Goal: Find contact information

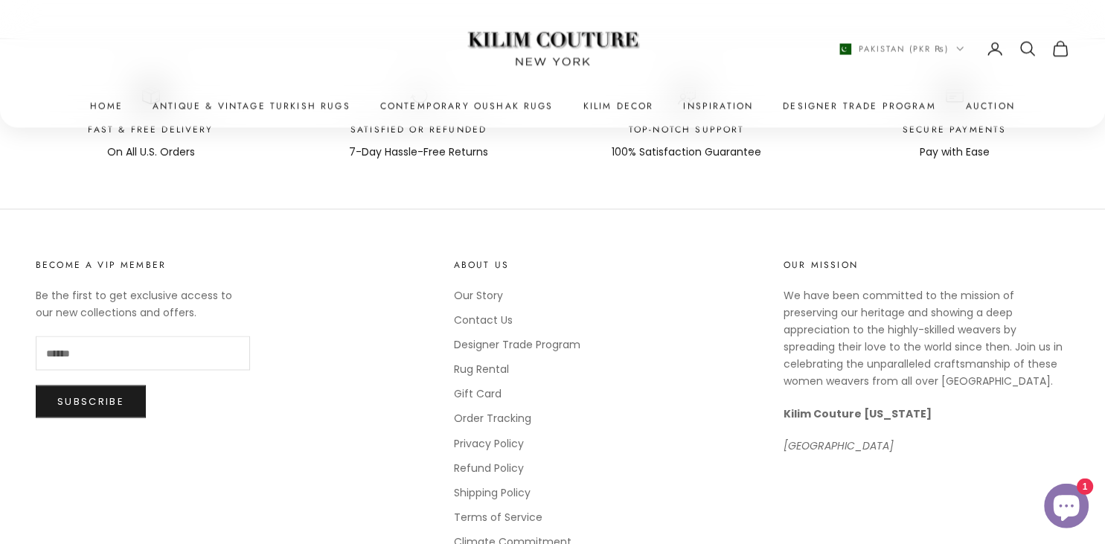
scroll to position [8073, 0]
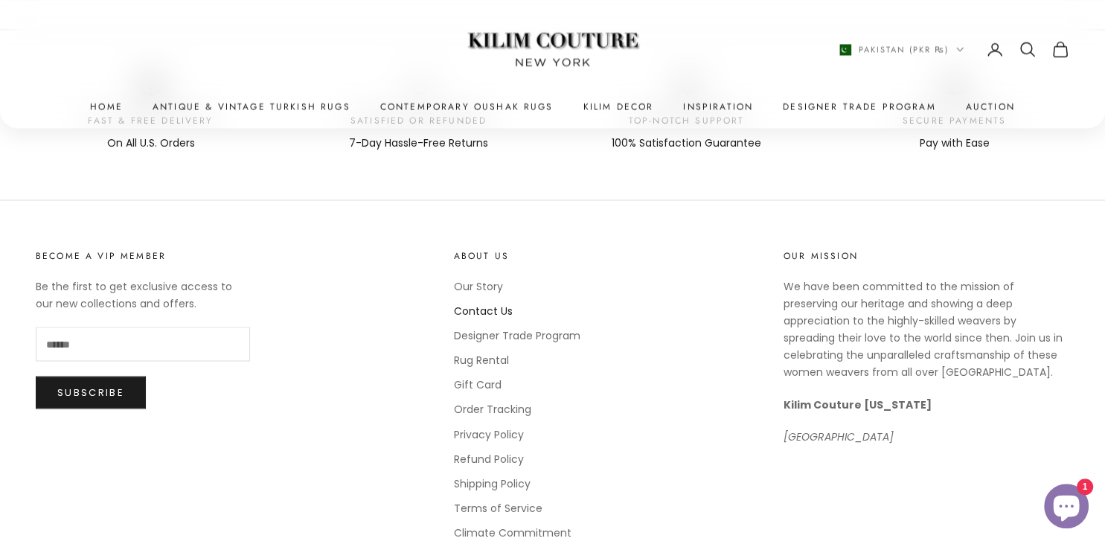
click at [484, 303] on link "Contact Us" at bounding box center [483, 310] width 59 height 15
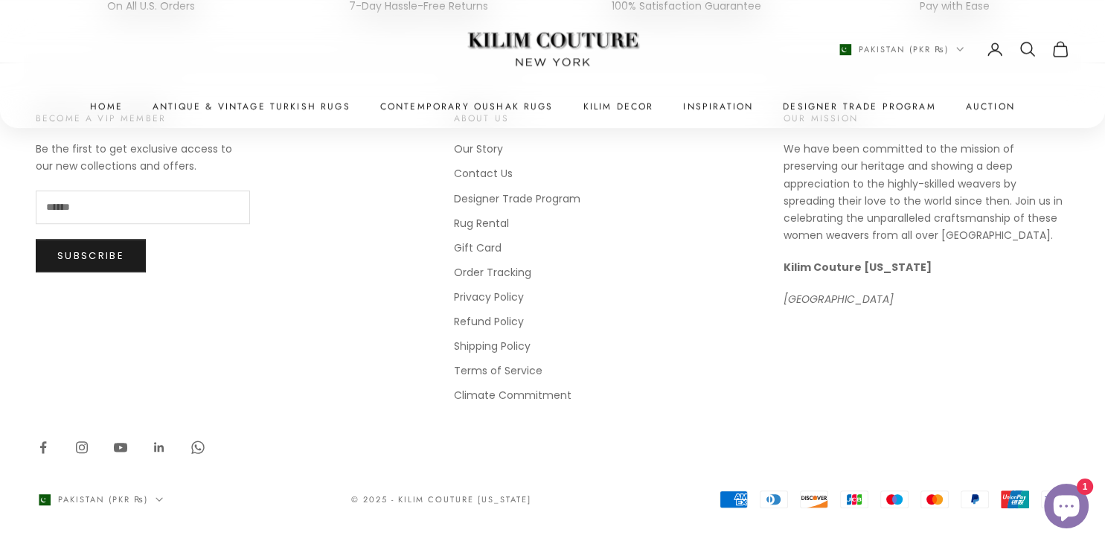
scroll to position [881, 0]
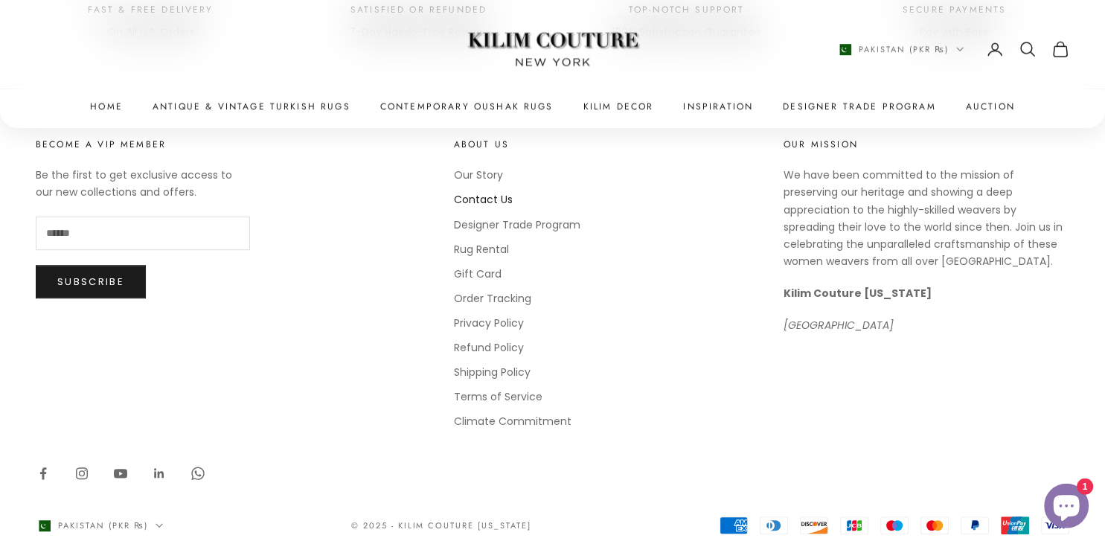
click at [482, 208] on link "Contact Us" at bounding box center [483, 200] width 59 height 15
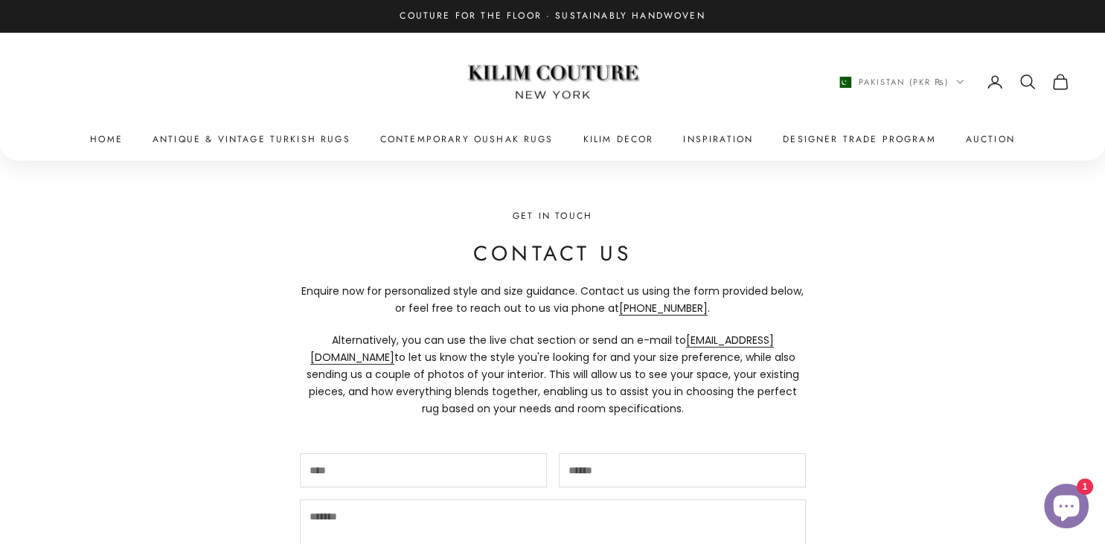
drag, startPoint x: 653, startPoint y: 335, endPoint x: 774, endPoint y: 346, distance: 121.8
click at [774, 346] on p "Alternatively, you can use the live chat section or send an e-mail to info@kili…" at bounding box center [553, 375] width 506 height 86
copy p "Alternatively, you can use the live chat section or send an e-mail to info@kili…"
